Goal: Task Accomplishment & Management: Complete application form

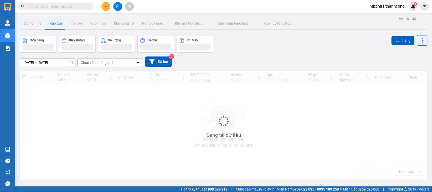
click at [105, 8] on icon "plus" at bounding box center [106, 7] width 4 height 4
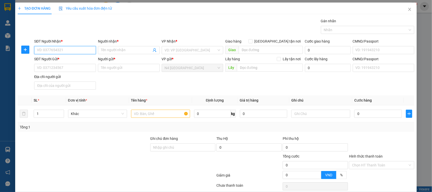
click at [62, 50] on input "SĐT Người Nhận *" at bounding box center [65, 50] width 62 height 8
paste input "0917697448"
type input "0917697448"
type input "TUYẾT NHUNG"
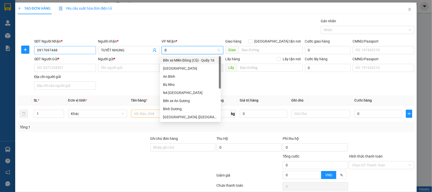
type input "BU"
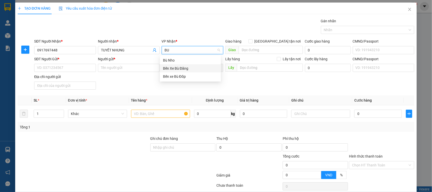
click at [200, 67] on div "Bến Xe Bù Đăng" at bounding box center [190, 69] width 55 height 6
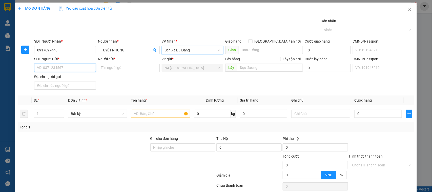
click at [61, 67] on input "SĐT Người Gửi *" at bounding box center [65, 68] width 62 height 8
paste input "0838270804"
type input "0838270804"
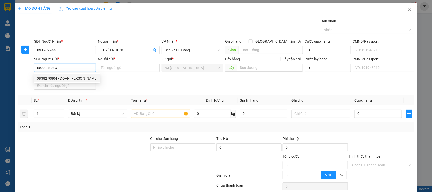
drag, startPoint x: 92, startPoint y: 76, endPoint x: 110, endPoint y: 126, distance: 52.5
click at [92, 77] on div "0838270804 - ĐOÀN [PERSON_NAME]" at bounding box center [67, 78] width 60 height 6
type input "ĐOÀN TRỊNH QUỐC TRƯỜNG"
type input "0838270804"
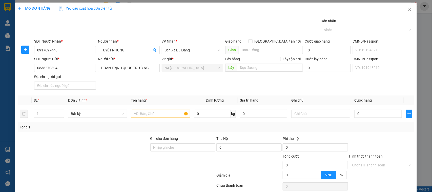
click at [108, 134] on div "Transit Pickup Surcharge Ids Transit Deliver Surcharge Ids Transit Deliver Surc…" at bounding box center [216, 110] width 397 height 185
click at [147, 114] on input "text" at bounding box center [160, 114] width 59 height 8
type input "XỐP VÀNG"
type input "40"
click at [407, 115] on icon "plus" at bounding box center [409, 114] width 4 height 4
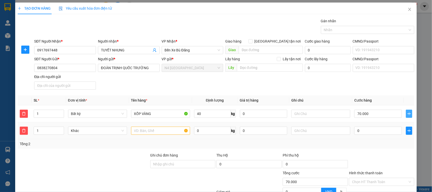
type input "70.000"
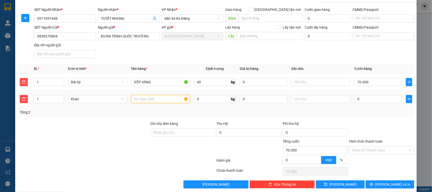
click at [142, 101] on input "text" at bounding box center [160, 99] width 59 height 8
type input "XỐP VÀNG"
type input "30"
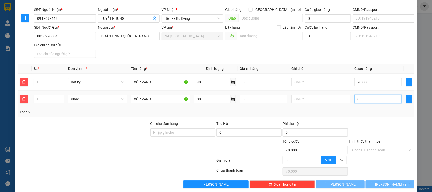
click at [364, 102] on input "0" at bounding box center [378, 99] width 48 height 8
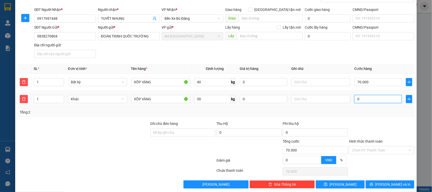
type input "70.003"
type input "0"
type input "70.000"
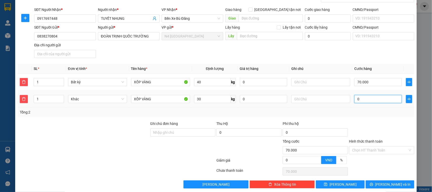
type input "70.006"
type input "060"
type input "70.060"
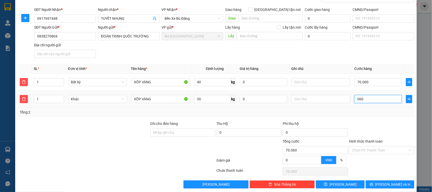
type input "0.600"
type input "70.600"
type input "76.000"
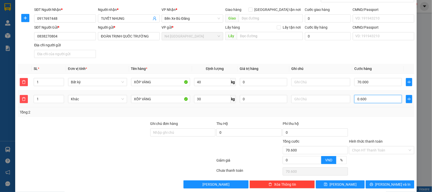
type input "06.000"
type input "130.000"
type input "060.000"
type input "76.000"
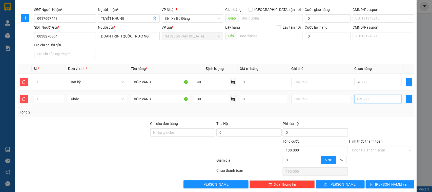
type input "76.000"
type input "06.000"
type input "70.600"
type input "060"
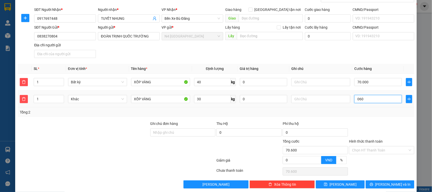
type input "70.060"
type input "70.006"
type input "06"
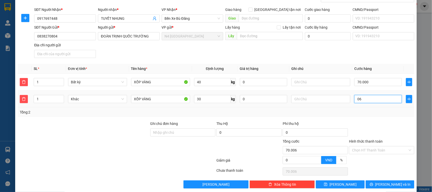
type input "70.000"
type input "0"
drag, startPoint x: 364, startPoint y: 102, endPoint x: 350, endPoint y: 103, distance: 13.9
click at [354, 103] on input "0" at bounding box center [378, 99] width 48 height 8
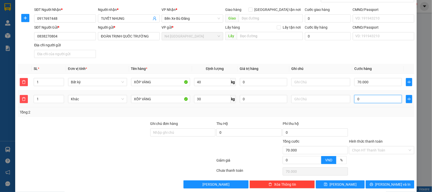
type input "70.006"
type input "60"
type input "70.060"
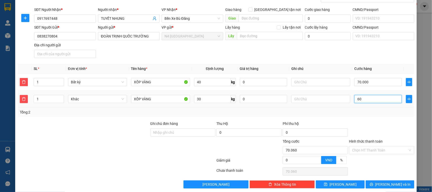
type input "600"
type input "70.600"
type input "6.000"
type input "76.000"
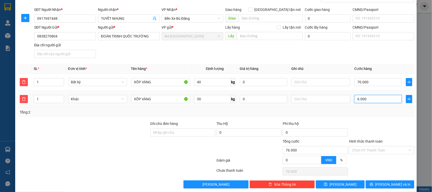
type input "76.000"
type input "60.000"
type input "130.000"
type input "60.000"
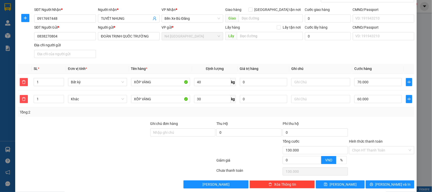
click at [361, 127] on div at bounding box center [382, 130] width 66 height 18
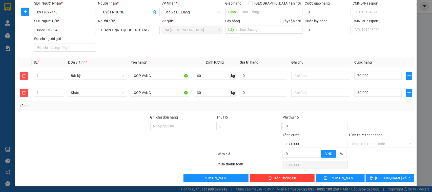
scroll to position [0, 0]
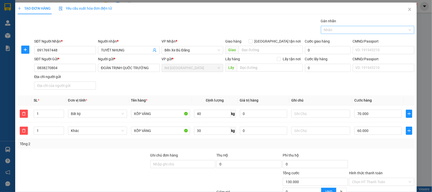
click at [353, 27] on div at bounding box center [365, 30] width 86 height 6
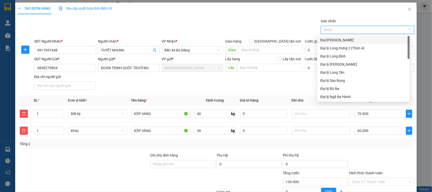
type input "D"
type input "ĐO"
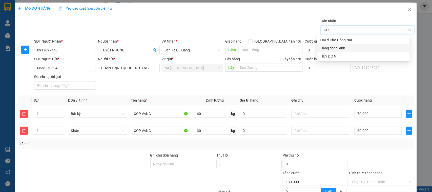
click at [342, 49] on div "Hàng đông lạnh" at bounding box center [363, 48] width 86 height 6
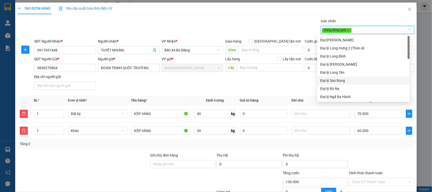
scroll to position [95, 0]
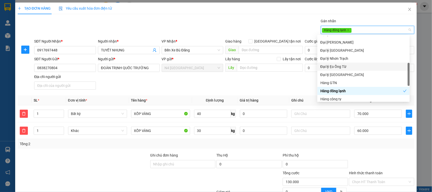
click at [331, 154] on div "Phí thu hộ" at bounding box center [315, 156] width 65 height 8
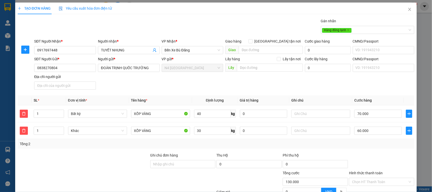
scroll to position [38, 0]
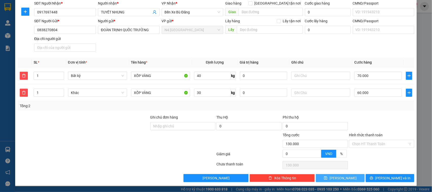
click at [336, 178] on button "[PERSON_NAME]" at bounding box center [340, 178] width 49 height 8
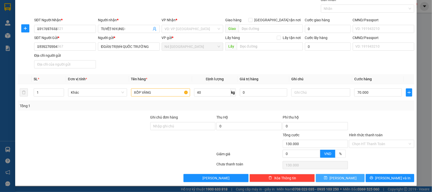
type input "0"
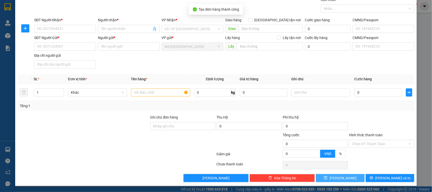
scroll to position [0, 0]
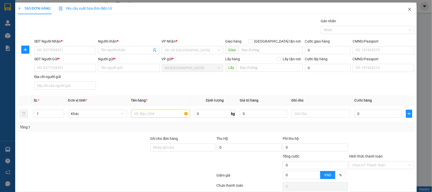
click at [408, 9] on icon "close" at bounding box center [409, 9] width 3 height 3
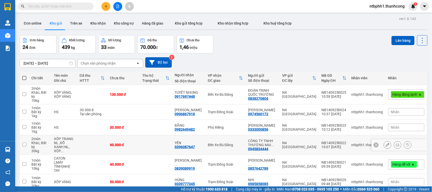
scroll to position [87, 0]
